Goal: Transaction & Acquisition: Obtain resource

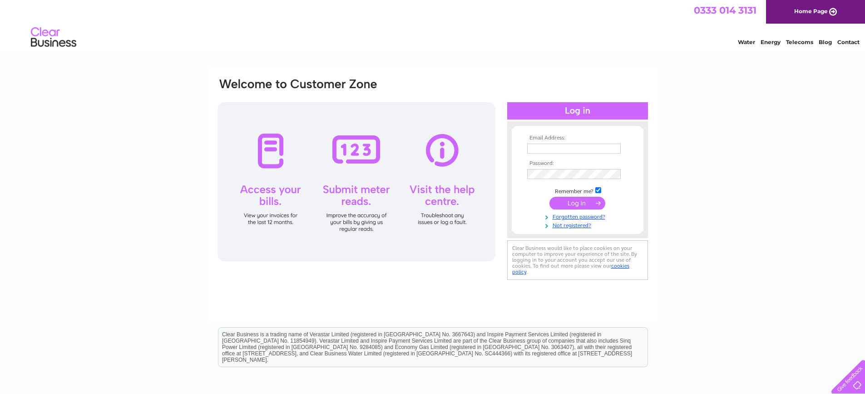
click at [537, 146] on input "text" at bounding box center [574, 148] width 94 height 10
type input "chayhoe@buryfabrications.co.uk"
click at [572, 205] on input "submit" at bounding box center [577, 203] width 56 height 13
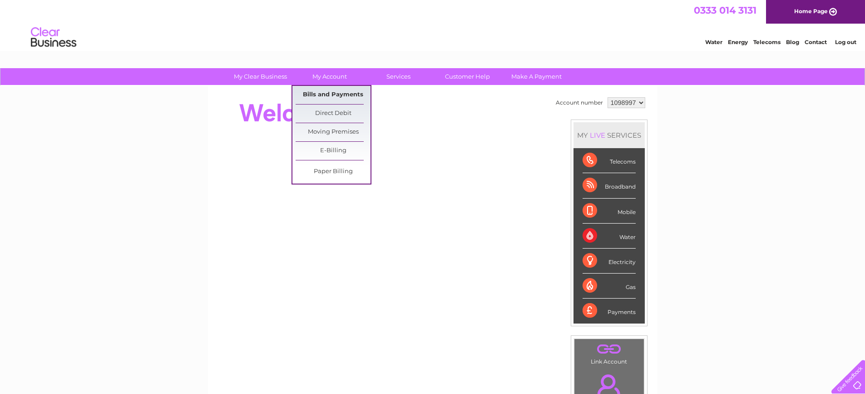
click at [321, 92] on link "Bills and Payments" at bounding box center [333, 95] width 75 height 18
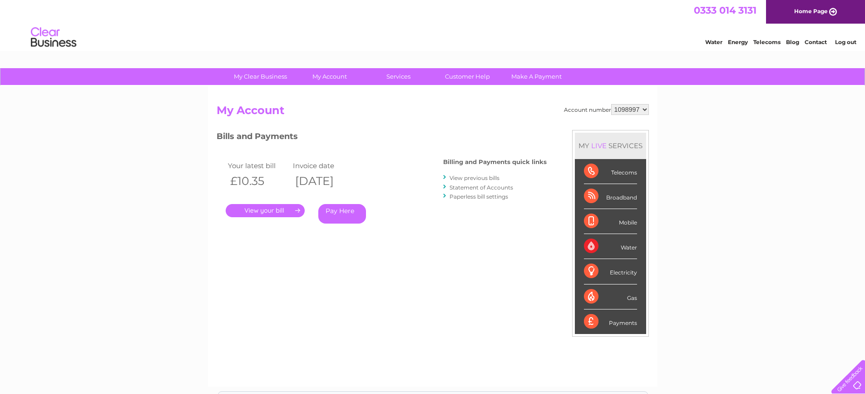
click at [270, 213] on link "." at bounding box center [265, 210] width 79 height 13
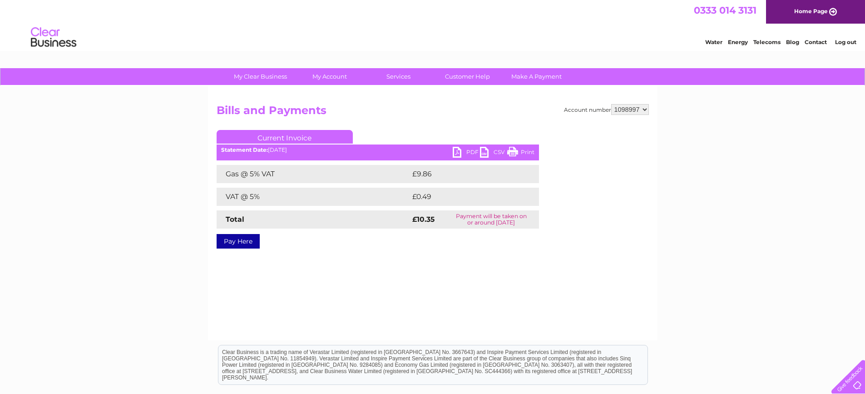
click at [462, 150] on link "PDF" at bounding box center [466, 153] width 27 height 13
click at [839, 41] on link "Log out" at bounding box center [845, 42] width 21 height 7
